Goal: Find contact information: Find contact information

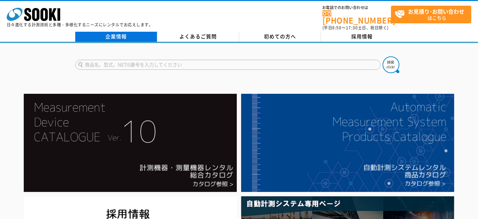
click at [123, 32] on link "企業情報" at bounding box center [116, 37] width 82 height 10
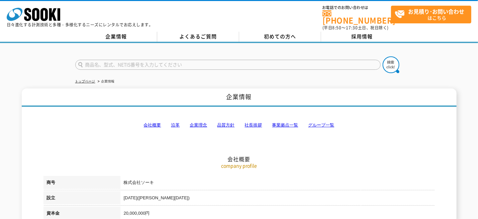
click at [288, 123] on link "事業拠点一覧" at bounding box center [285, 125] width 26 height 5
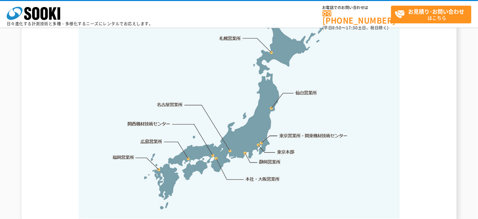
scroll to position [1442, 0]
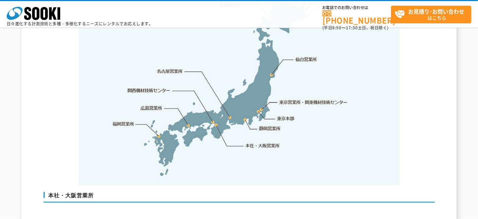
click at [273, 125] on link "静岡営業所" at bounding box center [270, 128] width 22 height 7
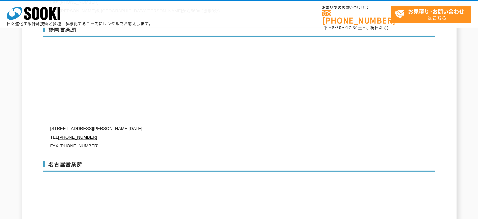
scroll to position [2239, 0]
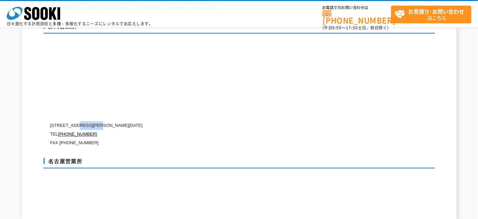
drag, startPoint x: 117, startPoint y: 109, endPoint x: 79, endPoint y: 113, distance: 38.7
click at [79, 121] on p "[STREET_ADDRESS][PERSON_NAME][DATE]" at bounding box center [210, 125] width 321 height 9
copy p "[GEOGRAPHIC_DATA][GEOGRAPHIC_DATA][GEOGRAPHIC_DATA]"
